Goal: Transaction & Acquisition: Purchase product/service

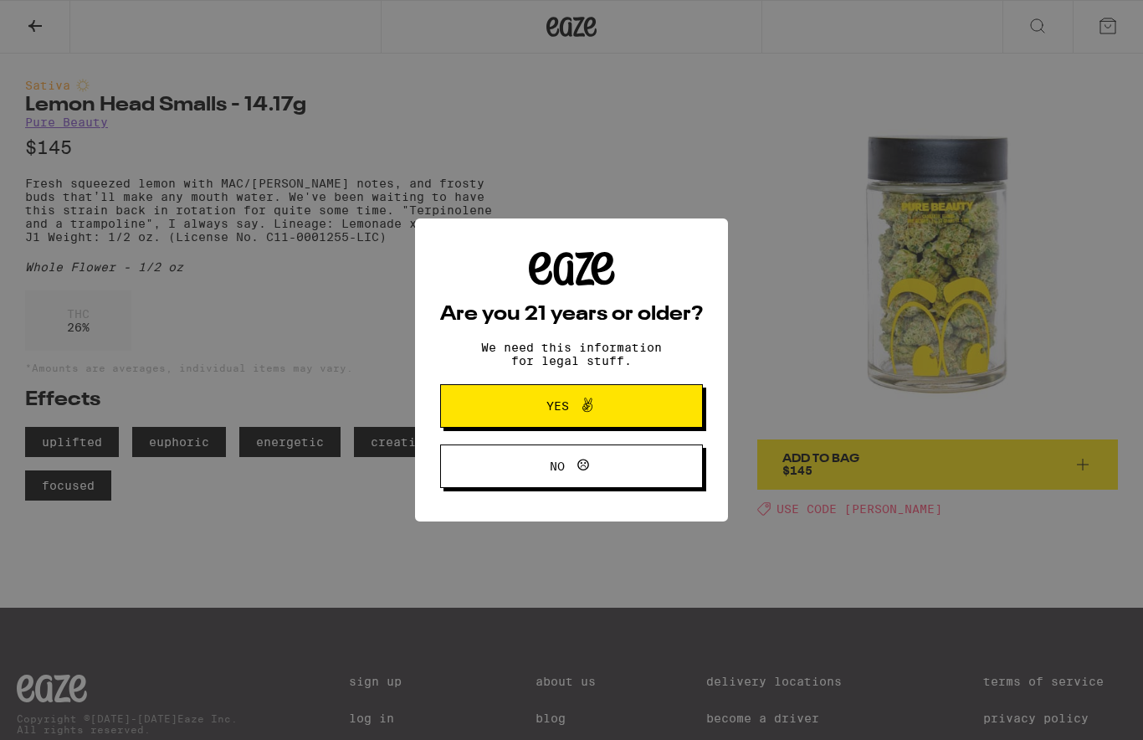
click at [599, 407] on span "Yes" at bounding box center [571, 406] width 127 height 22
